Goal: Task Accomplishment & Management: Complete application form

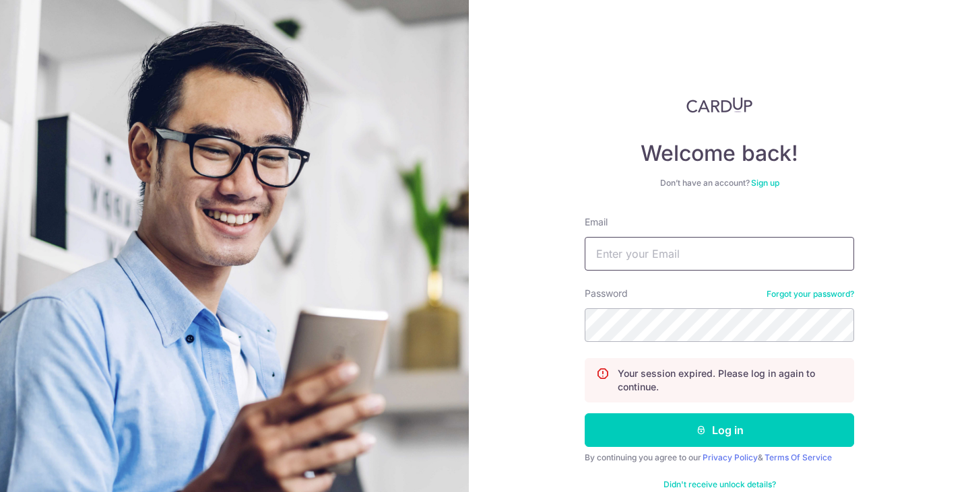
click at [673, 261] on input "Email" at bounding box center [718, 254] width 269 height 34
type input "[EMAIL_ADDRESS][DOMAIN_NAME]"
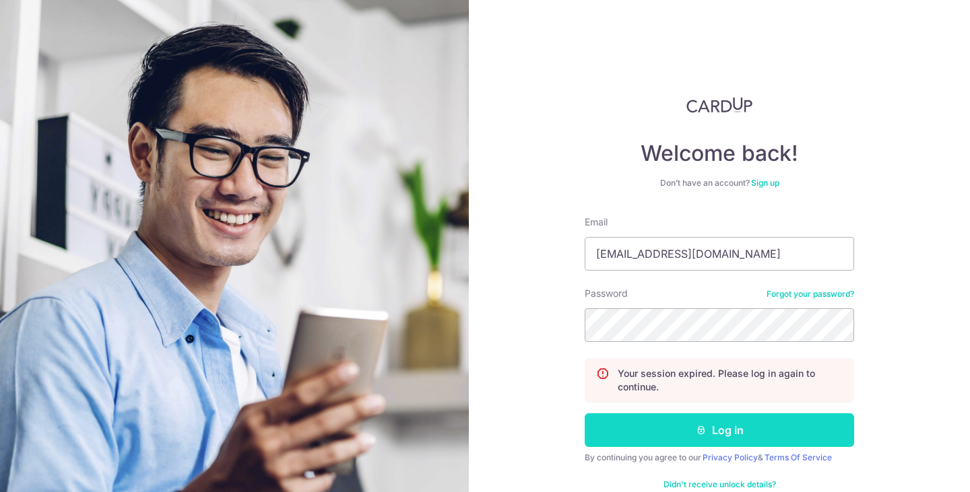
click at [690, 431] on button "Log in" at bounding box center [718, 430] width 269 height 34
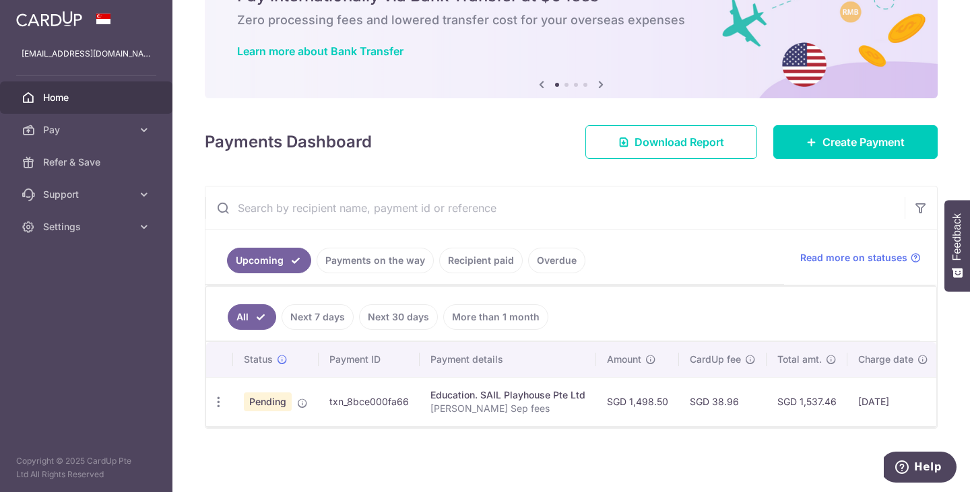
click at [277, 413] on td "Pending" at bounding box center [276, 401] width 86 height 49
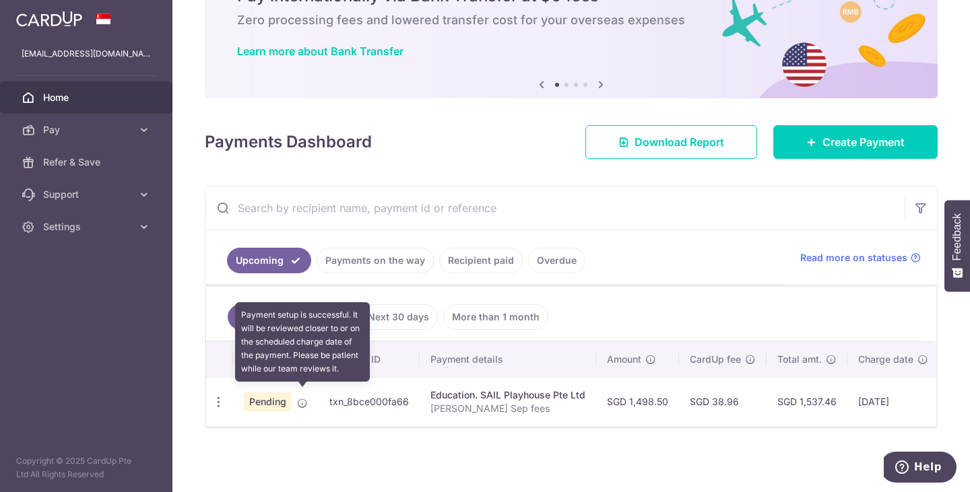
click at [299, 399] on icon at bounding box center [302, 403] width 11 height 11
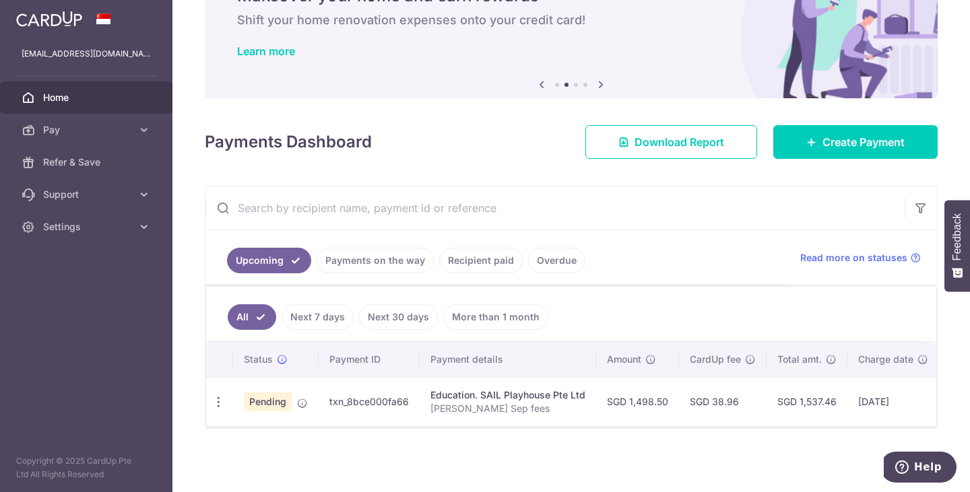
scroll to position [81, 0]
click at [270, 393] on span "Pending" at bounding box center [268, 402] width 48 height 19
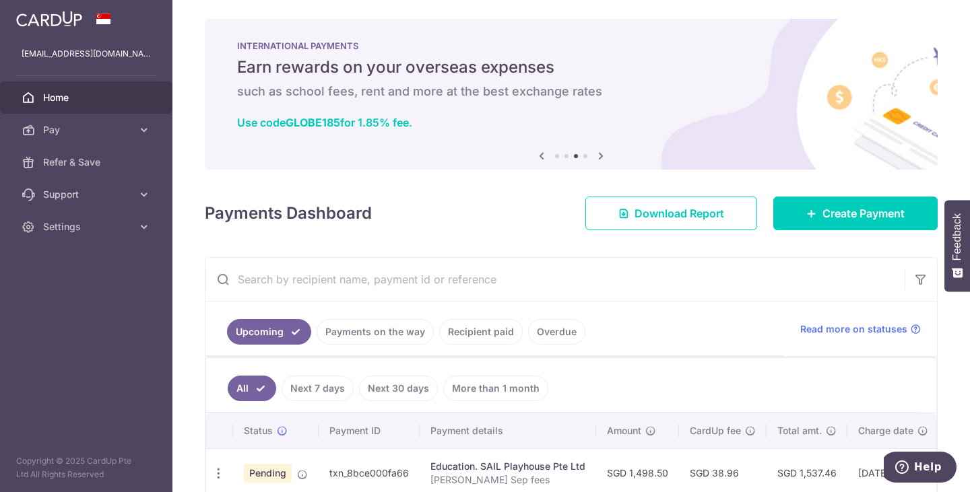
scroll to position [0, 0]
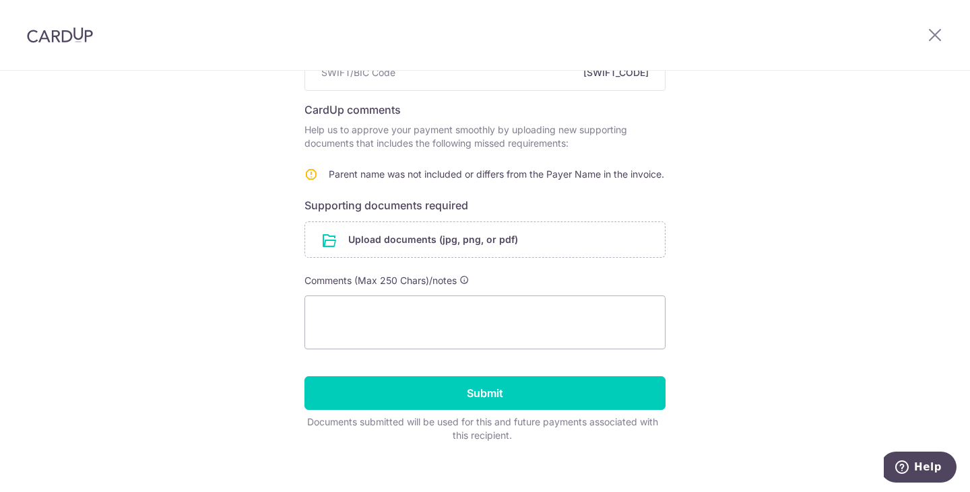
scroll to position [199, 0]
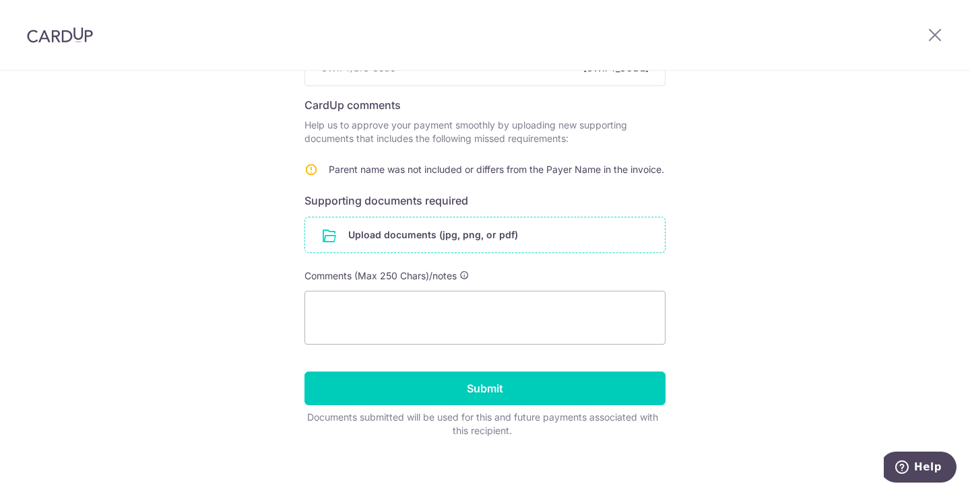
click at [498, 243] on input "file" at bounding box center [485, 234] width 360 height 35
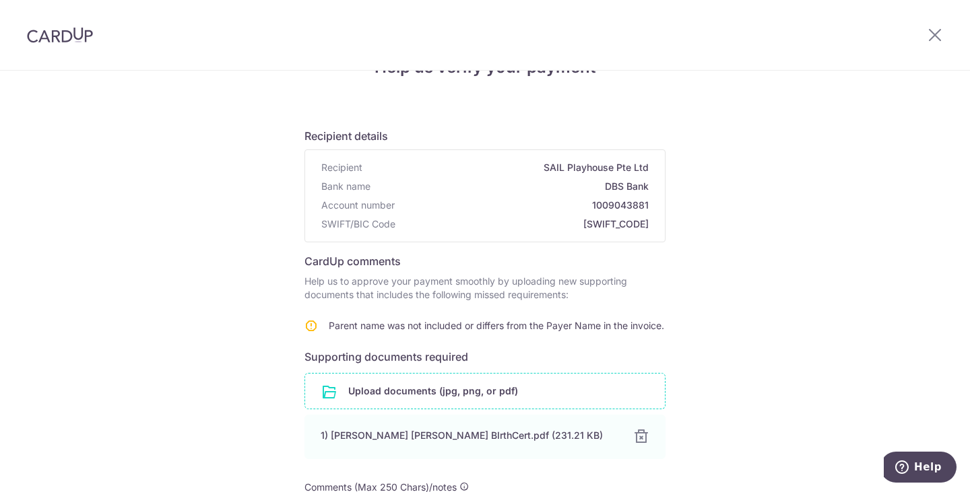
scroll to position [276, 0]
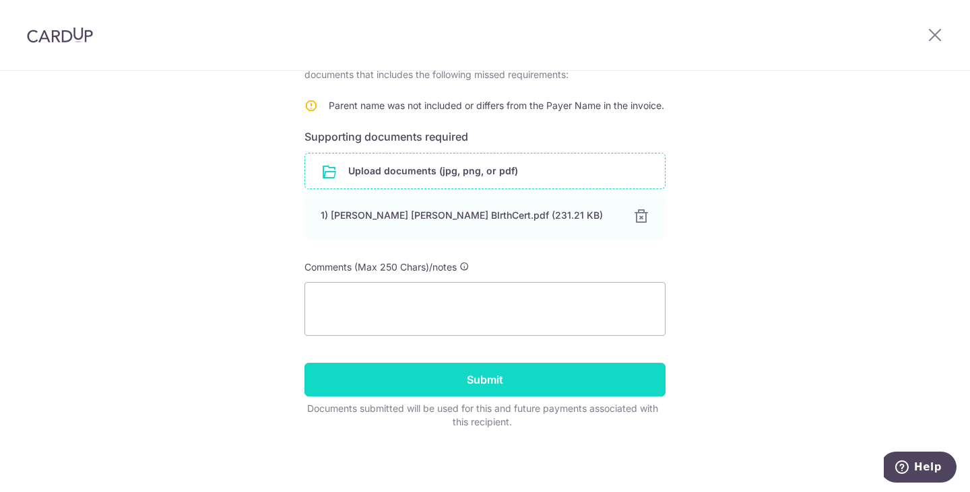
click at [568, 382] on input "Submit" at bounding box center [484, 380] width 361 height 34
